Goal: Navigation & Orientation: Find specific page/section

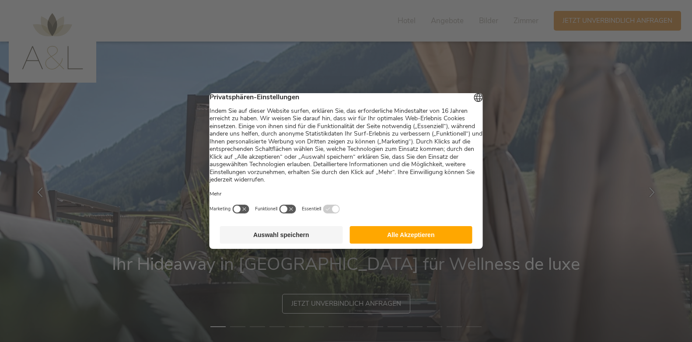
click at [312, 240] on button "Auswahl speichern" at bounding box center [281, 234] width 123 height 17
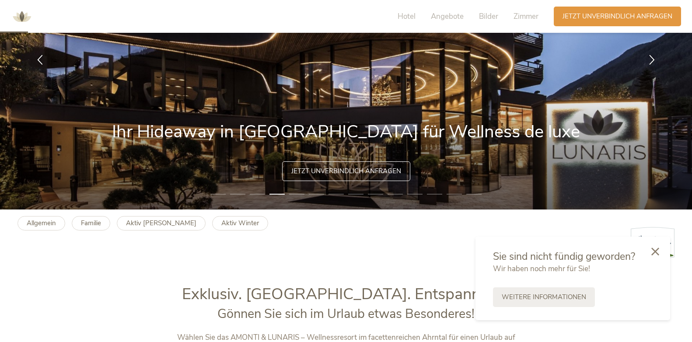
scroll to position [134, 0]
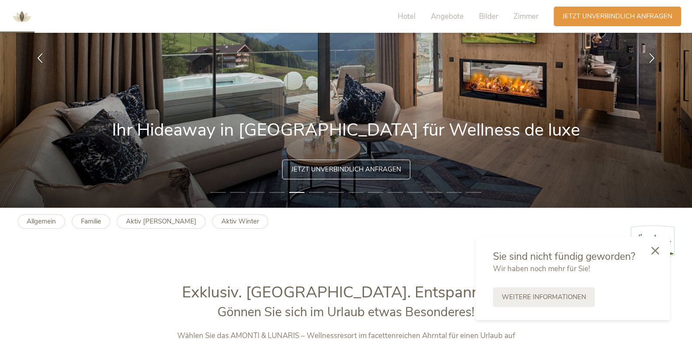
click at [661, 251] on div at bounding box center [655, 251] width 30 height 31
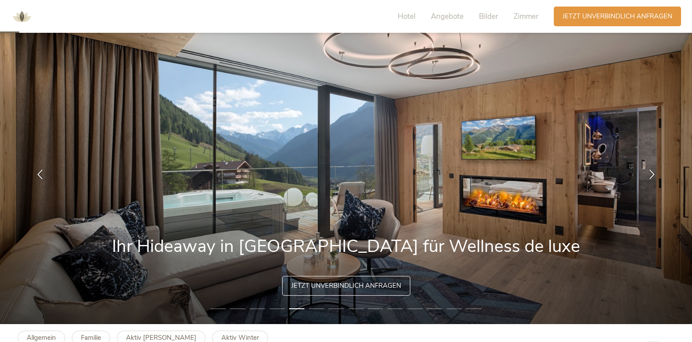
scroll to position [0, 0]
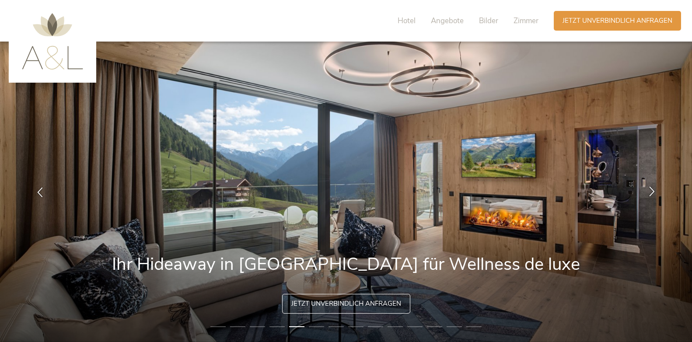
click at [653, 190] on icon at bounding box center [652, 191] width 10 height 10
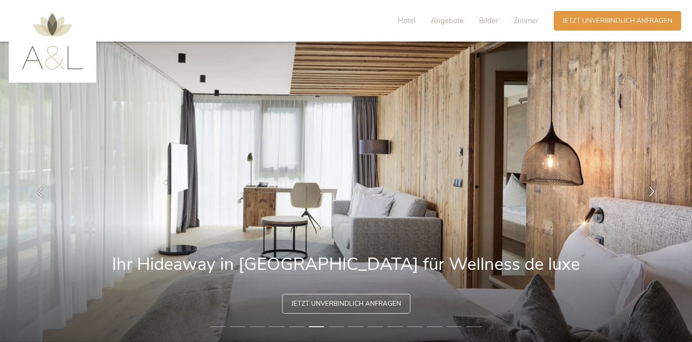
click at [653, 190] on icon at bounding box center [652, 191] width 10 height 10
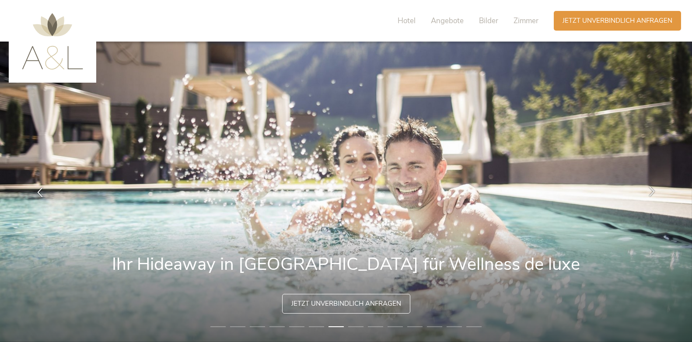
click at [653, 190] on icon at bounding box center [652, 191] width 10 height 10
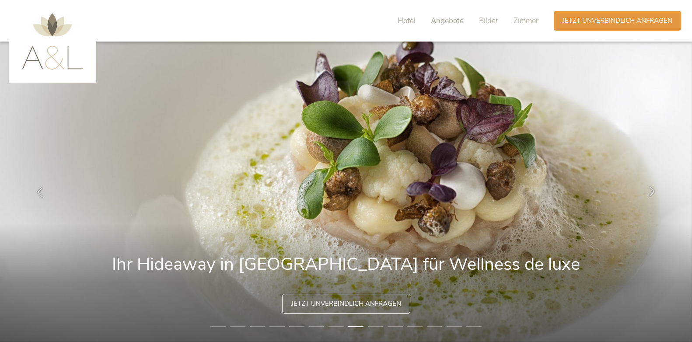
click at [653, 190] on icon at bounding box center [652, 191] width 10 height 10
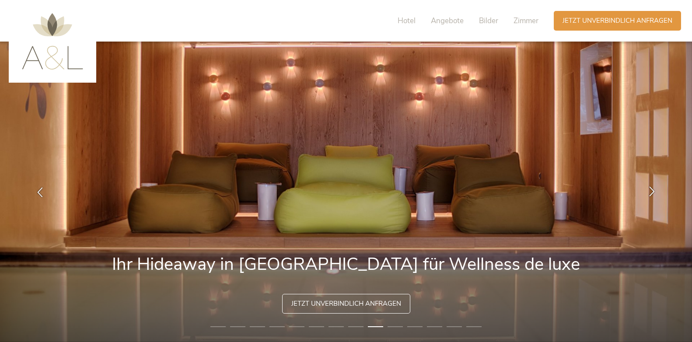
click at [653, 190] on icon at bounding box center [652, 191] width 10 height 10
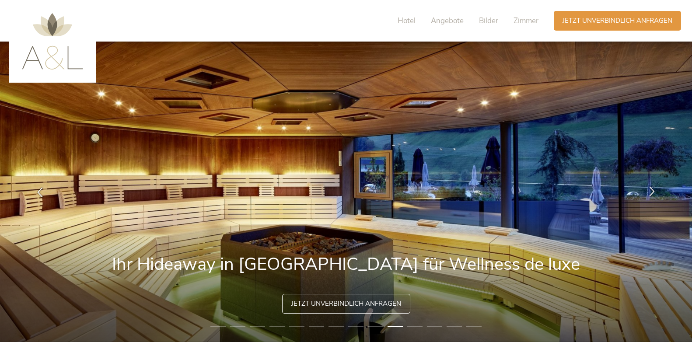
click at [653, 190] on icon at bounding box center [652, 191] width 10 height 10
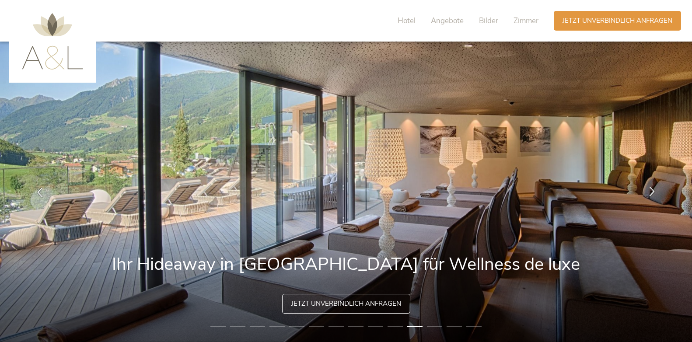
click at [653, 190] on icon at bounding box center [652, 191] width 10 height 10
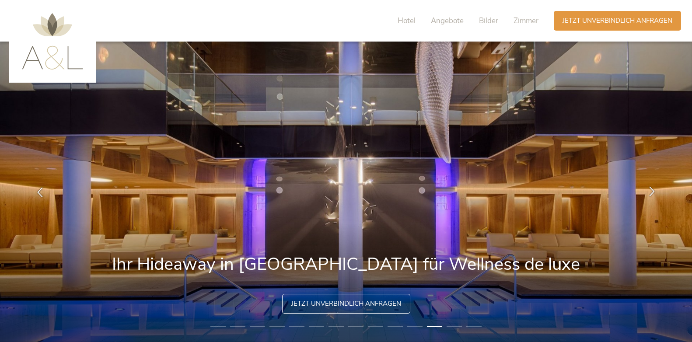
click at [653, 190] on icon at bounding box center [652, 191] width 10 height 10
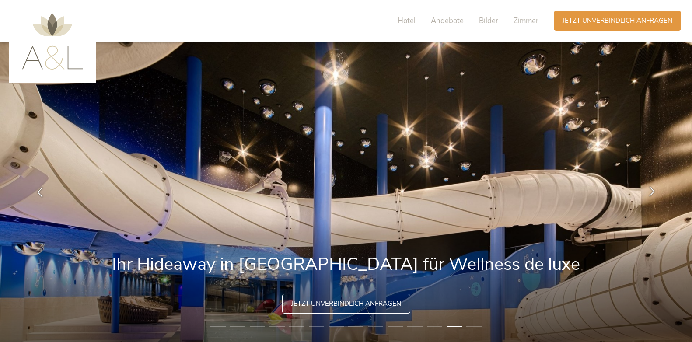
click at [653, 190] on icon at bounding box center [652, 191] width 10 height 10
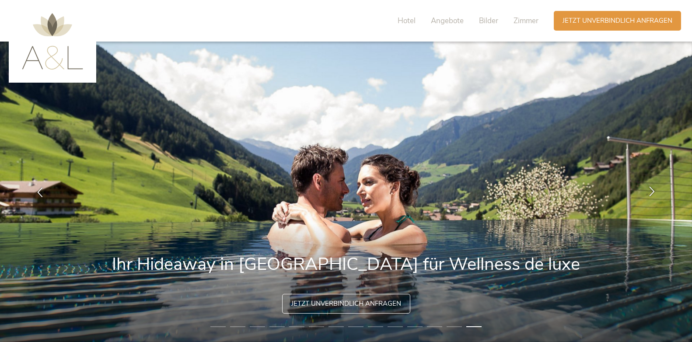
click at [653, 190] on icon at bounding box center [652, 191] width 10 height 10
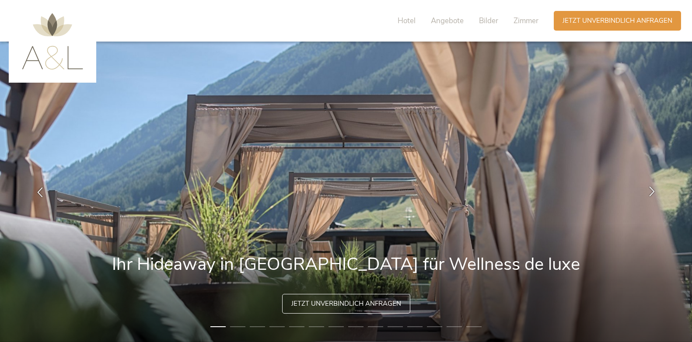
click at [653, 190] on icon at bounding box center [652, 191] width 10 height 10
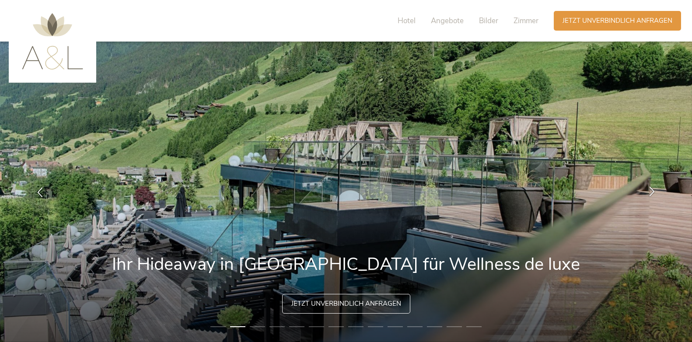
click at [653, 190] on icon at bounding box center [652, 191] width 10 height 10
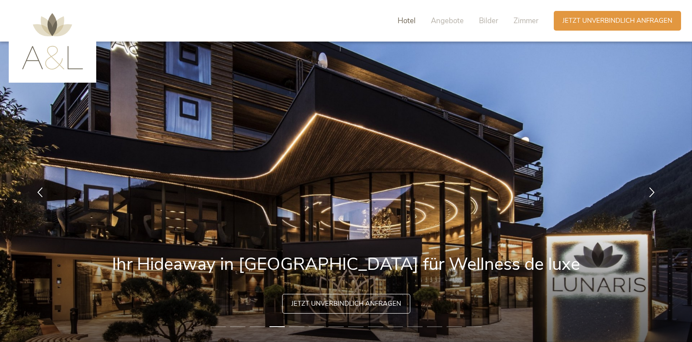
click at [401, 20] on span "Hotel" at bounding box center [406, 21] width 18 height 10
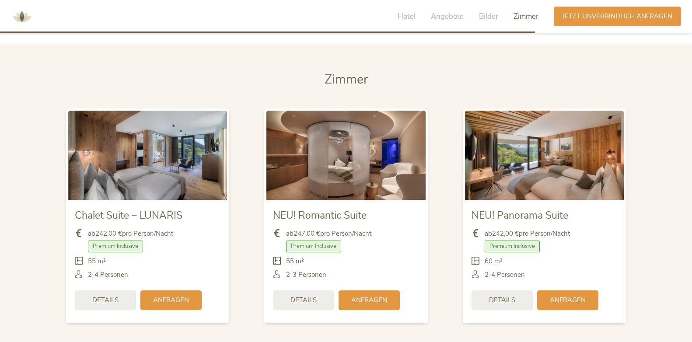
scroll to position [2074, 0]
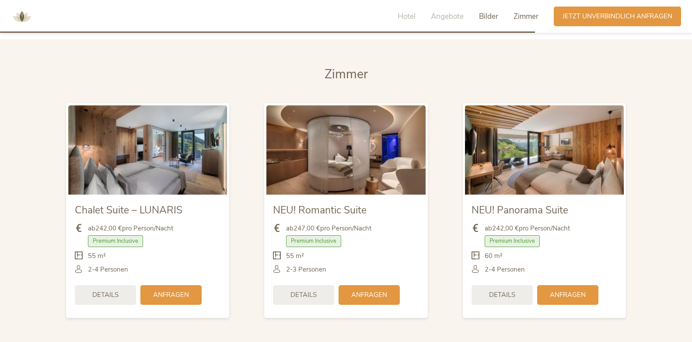
click at [492, 18] on span "Bilder" at bounding box center [488, 16] width 19 height 10
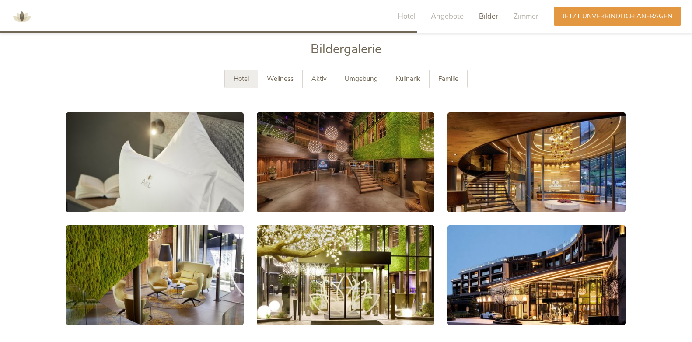
scroll to position [1590, 0]
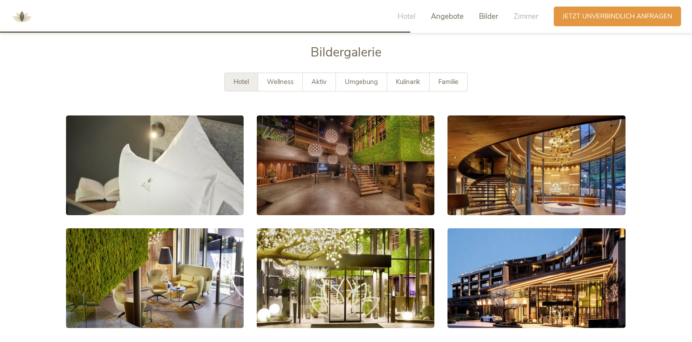
click at [455, 15] on span "Angebote" at bounding box center [447, 16] width 33 height 10
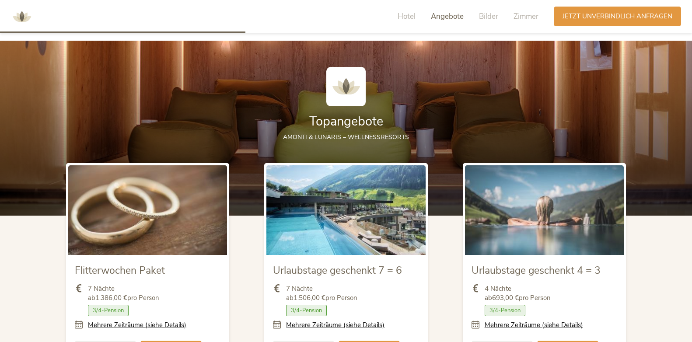
scroll to position [950, 0]
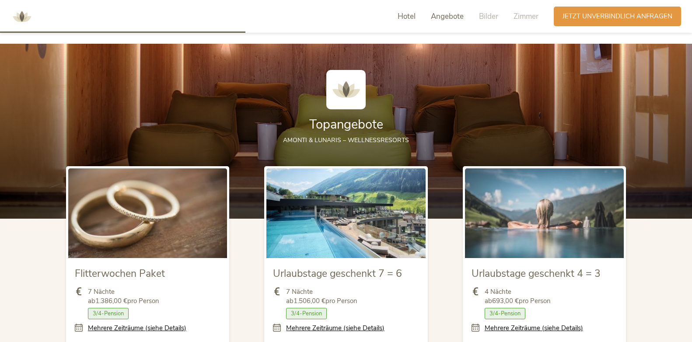
click at [411, 15] on span "Hotel" at bounding box center [406, 16] width 18 height 10
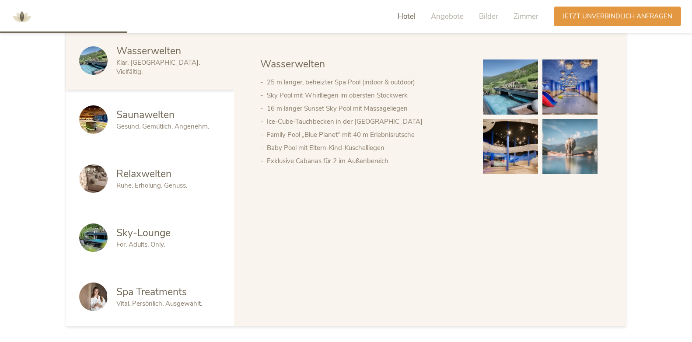
scroll to position [506, 0]
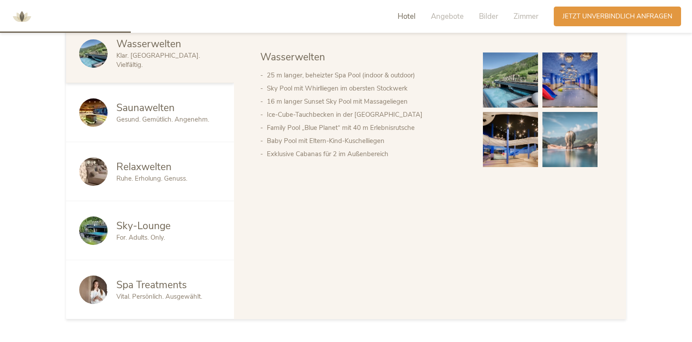
click at [176, 226] on div "Sky-Lounge" at bounding box center [168, 226] width 104 height 14
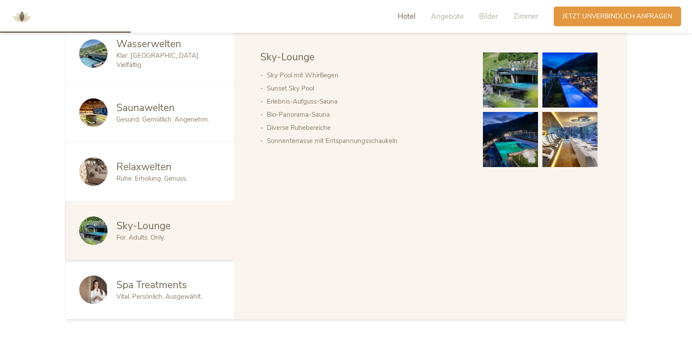
click at [502, 79] on img at bounding box center [510, 79] width 55 height 55
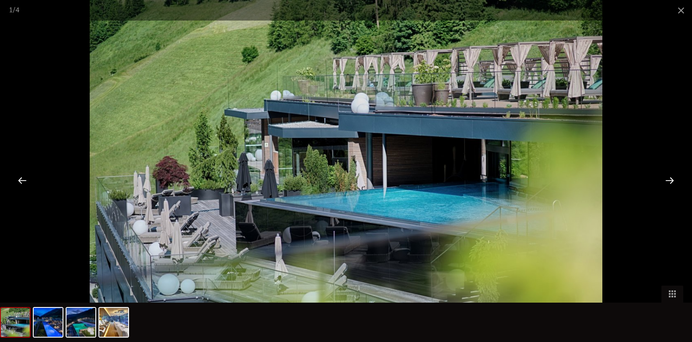
click at [671, 180] on div at bounding box center [669, 180] width 27 height 27
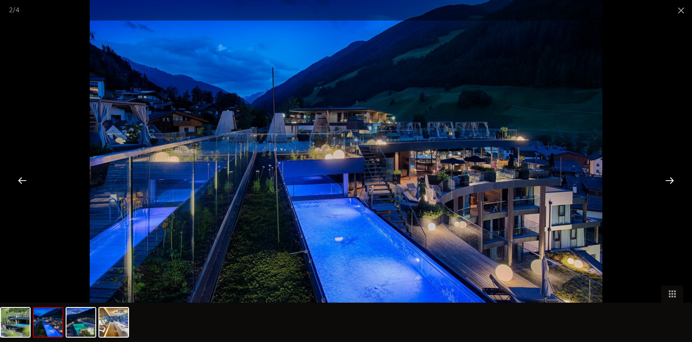
click at [671, 180] on div at bounding box center [669, 180] width 27 height 27
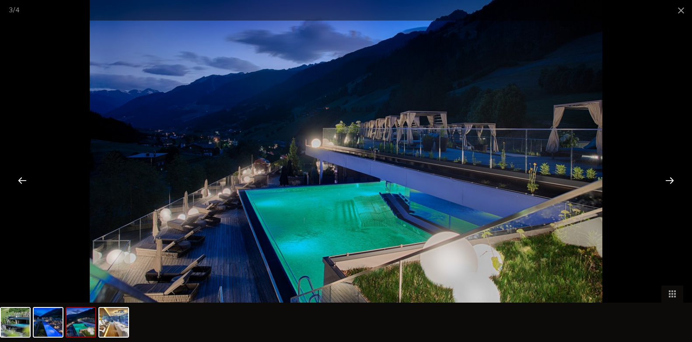
click at [671, 180] on div at bounding box center [669, 180] width 27 height 27
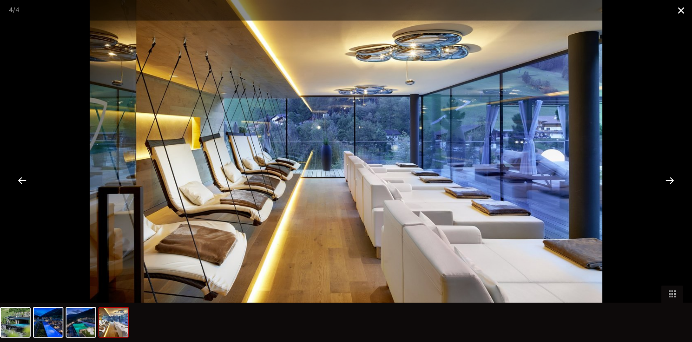
click at [680, 14] on span at bounding box center [681, 10] width 22 height 21
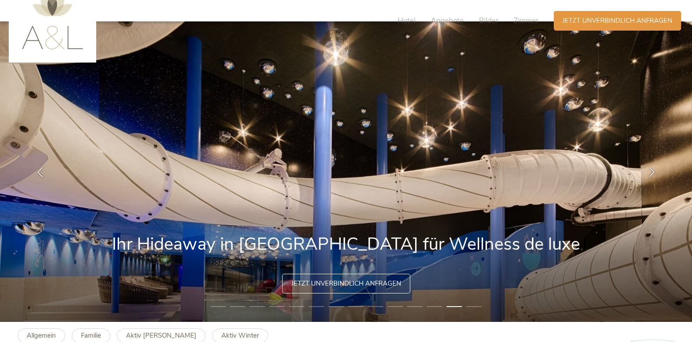
scroll to position [0, 0]
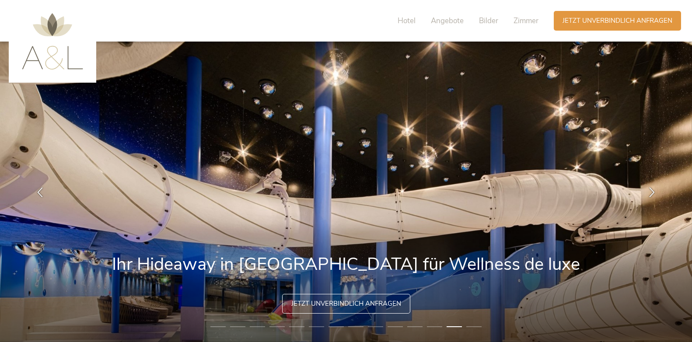
click at [42, 38] on img at bounding box center [52, 41] width 61 height 56
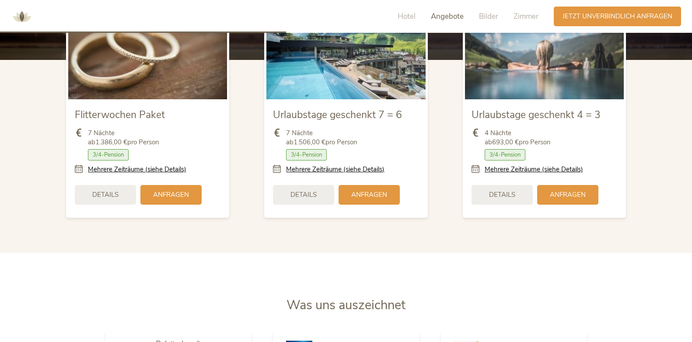
scroll to position [1109, 0]
